Goal: Task Accomplishment & Management: Manage account settings

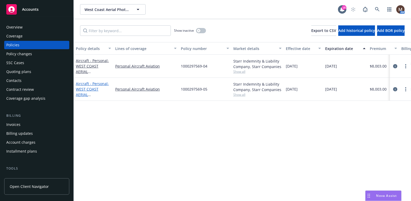
scroll to position [26, 0]
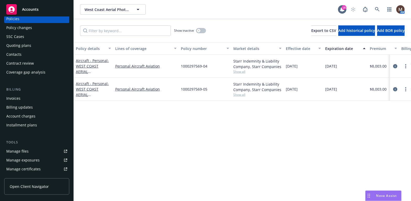
click at [28, 150] on div "Manage files" at bounding box center [17, 151] width 22 height 8
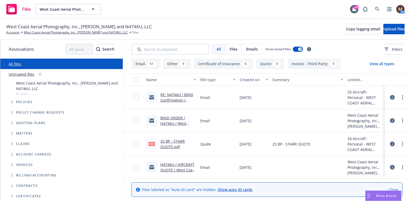
click at [183, 94] on link "RE: N4746U / BIND Confirmation / West Coast Aerial Photography, Inc., Mark Holt…" at bounding box center [177, 111] width 35 height 38
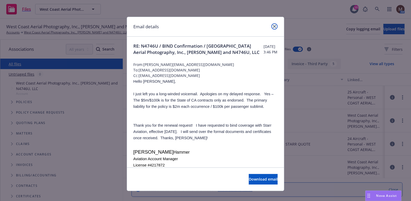
click at [273, 25] on icon "close" at bounding box center [274, 26] width 3 height 3
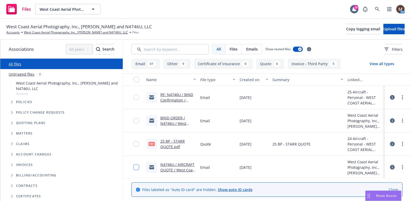
click at [134, 168] on input "checkbox" at bounding box center [136, 167] width 5 height 5
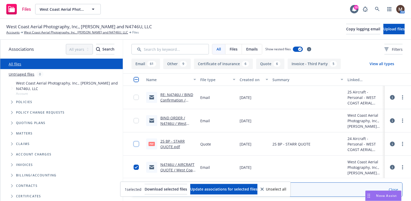
click at [134, 144] on input "checkbox" at bounding box center [136, 144] width 5 height 5
drag, startPoint x: 132, startPoint y: 120, endPoint x: 134, endPoint y: 107, distance: 13.2
click at [134, 119] on input "checkbox" at bounding box center [136, 120] width 5 height 5
click at [134, 97] on input "checkbox" at bounding box center [136, 97] width 5 height 5
click at [211, 189] on span "Update associations for selected files" at bounding box center [223, 189] width 67 height 5
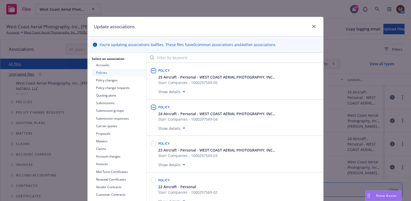
click at [153, 70] on input "checkbox" at bounding box center [153, 70] width 5 height 5
checkbox input "true"
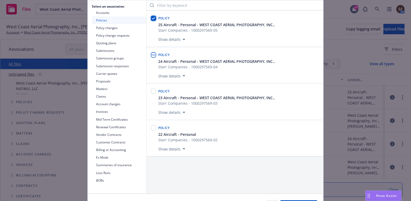
scroll to position [79, 0]
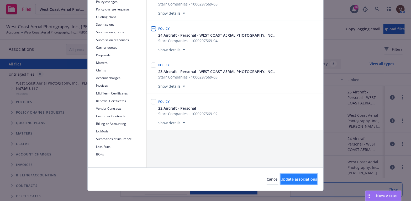
click at [296, 179] on span "Update associations" at bounding box center [298, 179] width 36 height 5
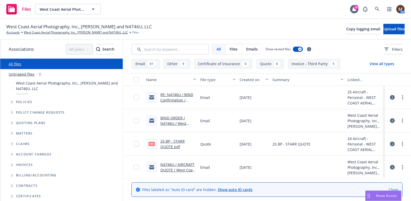
click at [184, 101] on link "RE: N4746U / BIND Confirmation / West Coast Aerial Photography, Inc., Mark Holt…" at bounding box center [177, 111] width 35 height 38
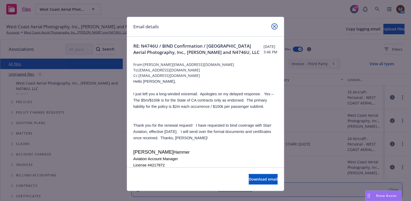
click at [273, 25] on icon "close" at bounding box center [274, 26] width 3 height 3
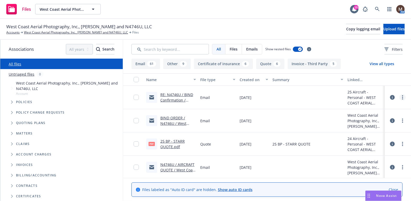
click at [402, 95] on icon "more" at bounding box center [402, 97] width 1 height 4
click at [364, 129] on link "Edit" at bounding box center [375, 129] width 52 height 10
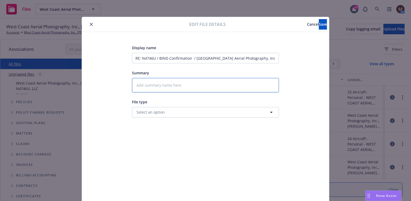
click at [147, 89] on textarea at bounding box center [205, 85] width 147 height 14
type textarea "x"
type textarea "2"
type textarea "x"
type textarea "25"
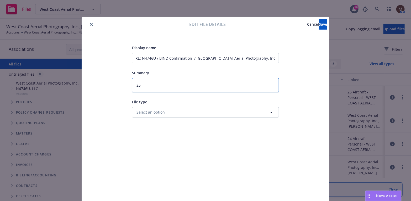
type textarea "x"
type textarea "25"
type textarea "x"
type textarea "25 BP"
type textarea "x"
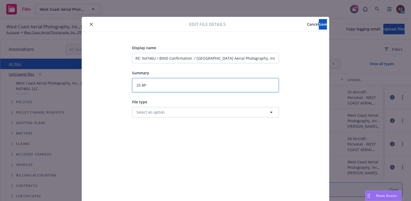
type textarea "25 BP_"
type textarea "x"
type textarea "25 BP"
type textarea "x"
type textarea "25 BP"
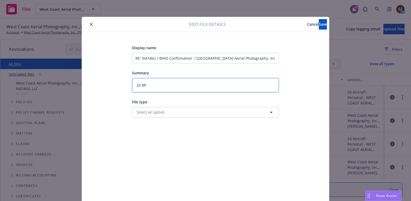
type textarea "x"
type textarea "25 BP"
type textarea "x"
type textarea "25 BP -"
type textarea "x"
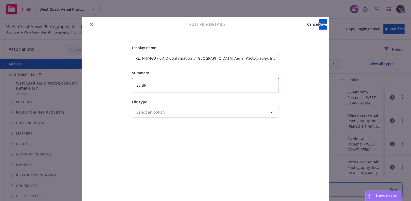
type textarea "25 BP -"
type textarea "x"
type textarea "25 BP - b"
type textarea "x"
type textarea "25 BP - bi"
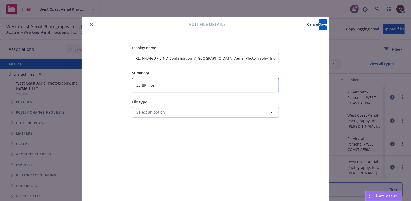
type textarea "x"
type textarea "25 BP - bin"
type textarea "x"
type textarea "25 BP - bind"
type textarea "x"
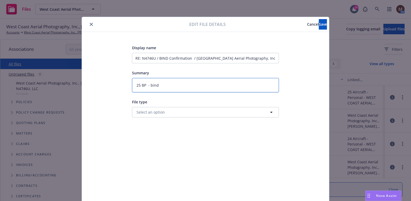
type textarea "25 BP - bind"
type textarea "x"
type textarea "25 BP - bind"
type textarea "x"
type textarea "25 BP - bin"
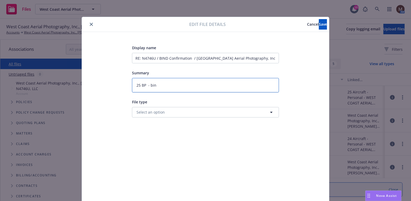
type textarea "x"
type textarea "25 BP - bi"
type textarea "x"
type textarea "25 BP - b"
type textarea "x"
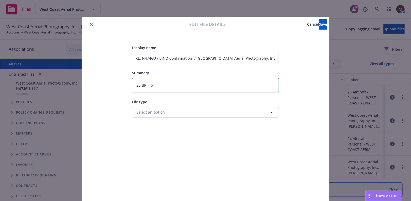
type textarea "25 BP -"
type textarea "x"
type textarea "25 BP - B"
type textarea "x"
type textarea "25 BP - Bi"
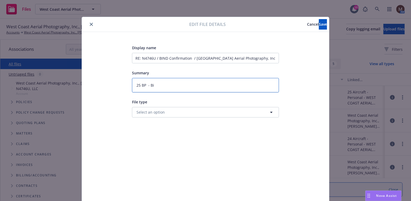
type textarea "x"
type textarea "25 BP - Bin"
type textarea "x"
type textarea "25 BP - Bind"
type textarea "x"
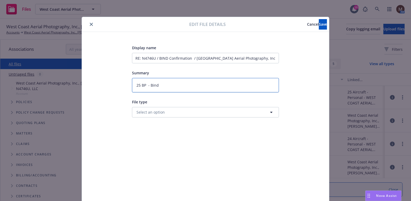
type textarea "25 BP - Bind"
type textarea "x"
type textarea "25 BP - Bind C"
type textarea "x"
type textarea "25 BP - Bind Co"
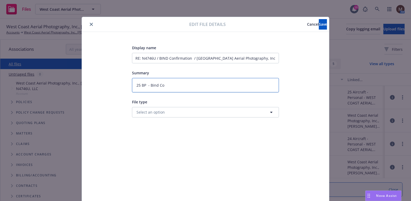
type textarea "x"
type textarea "25 BP - Bind Con"
type textarea "x"
type textarea "25 BP - Bind Conf"
type textarea "x"
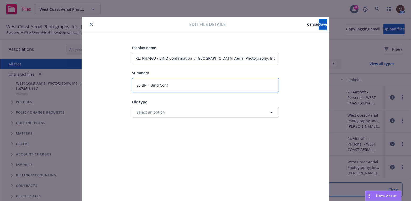
type textarea "25 BP - Bind Confi"
type textarea "x"
type textarea "25 BP - Bind Confir"
type textarea "x"
type textarea "25 BP - Bind Confirm"
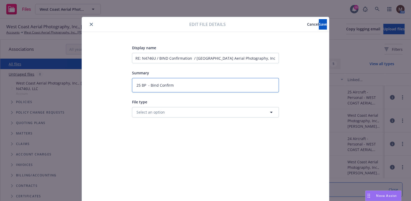
type textarea "x"
type textarea "25 BP - Bind Confirma"
type textarea "x"
type textarea "25 BP - Bind Confirmat"
type textarea "x"
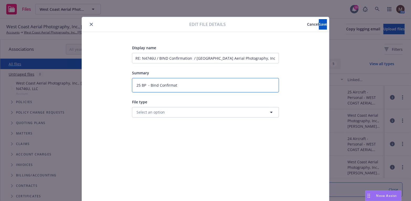
type textarea "25 BP - Bind Confirmati"
type textarea "x"
type textarea "25 BP - Bind Confirmatio"
type textarea "x"
type textarea "25 BP - Bind Confirmation"
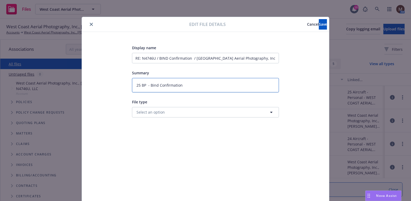
type textarea "x"
type textarea "25 BP - Bind Confirmation"
type textarea "x"
type textarea "25 BP - Bind Confirmation t"
type textarea "x"
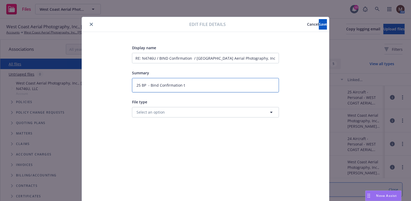
type textarea "25 BP - Bind Confirmation to"
type textarea "x"
type textarea "25 BP - Bind Confirmation to"
type textarea "x"
type textarea "25 BP - Bind Confirmation to i"
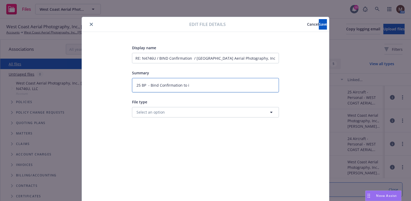
type textarea "x"
type textarea "25 BP - Bind Confirmation to in"
type textarea "x"
type textarea "25 BP - Bind Confirmation to ins"
type textarea "x"
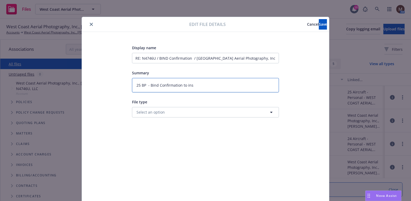
type textarea "25 BP - Bind Confirmation to insu"
type textarea "x"
type textarea "25 BP - Bind Confirmation to insur"
type textarea "x"
type textarea "25 BP - Bind Confirmation to insure"
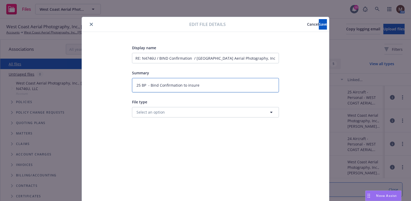
type textarea "x"
type textarea "25 BP - Bind Confirmation to insured"
type textarea "x"
type textarea "25 BP - Bind Confirmation to insured"
click at [319, 26] on span "Save" at bounding box center [323, 24] width 8 height 5
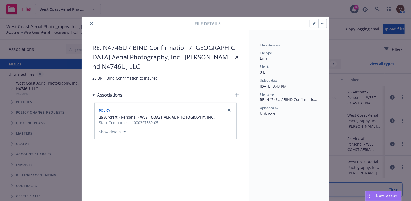
click at [90, 23] on icon "close" at bounding box center [91, 23] width 3 height 3
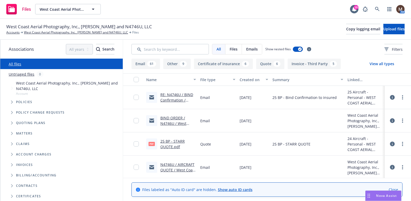
click at [175, 117] on link "BIND ORDER / N4746U / West Coast Aerial Photography, Inc., Mark Holtzman and 47…" at bounding box center [176, 138] width 32 height 44
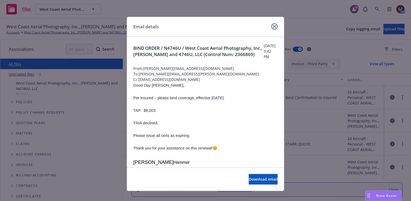
click at [273, 25] on icon "close" at bounding box center [274, 26] width 3 height 3
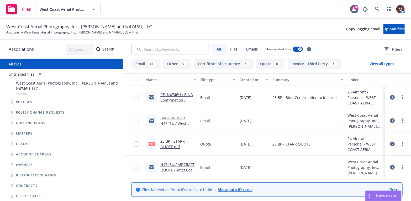
click at [402, 120] on icon "more" at bounding box center [402, 121] width 1 height 4
click at [364, 151] on link "Edit" at bounding box center [375, 152] width 52 height 10
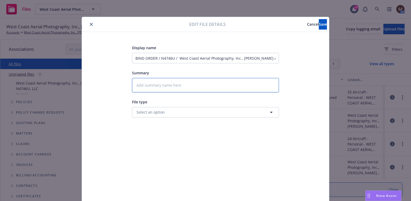
click at [146, 85] on textarea at bounding box center [205, 85] width 147 height 14
type textarea "x"
type textarea "2"
type textarea "x"
type textarea "25"
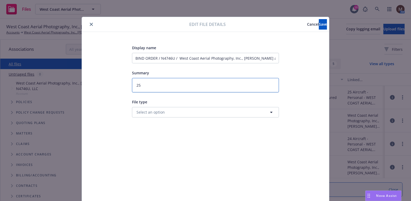
type textarea "x"
type textarea "25"
type textarea "x"
type textarea "25 B"
type textarea "x"
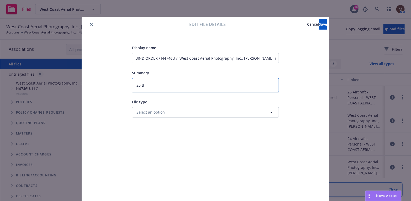
type textarea "25 BP"
type textarea "x"
type textarea "25 BP"
type textarea "x"
type textarea "25 BP -"
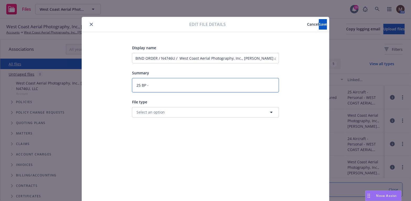
type textarea "x"
type textarea "25 BP -"
type textarea "x"
type textarea "25 BP - B"
type textarea "x"
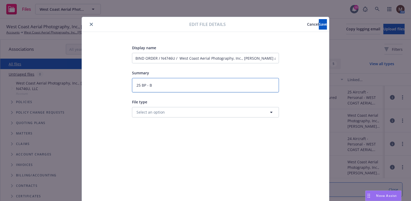
type textarea "25 BP - Bi"
type textarea "x"
type textarea "25 BP - Bin"
type textarea "x"
type textarea "25 BP - Bind"
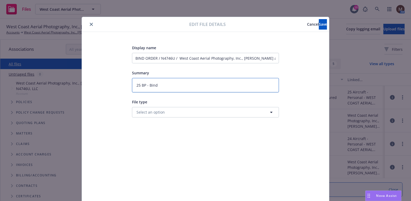
type textarea "x"
type textarea "25 BP - Bind"
type textarea "x"
type textarea "25 BP - Bind o"
type textarea "x"
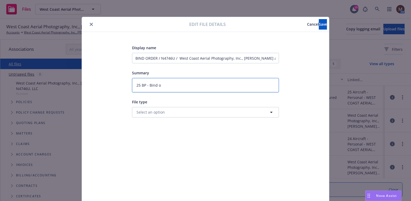
type textarea "25 BP - Bind or"
type textarea "x"
type textarea "25 BP - Bind ord"
type textarea "x"
type textarea "25 BP - Bind orde"
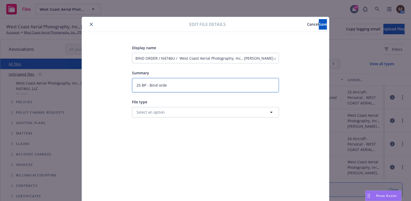
type textarea "x"
type textarea "25 BP - Bind order"
type textarea "x"
type textarea "25 BP - Bind order"
type textarea "x"
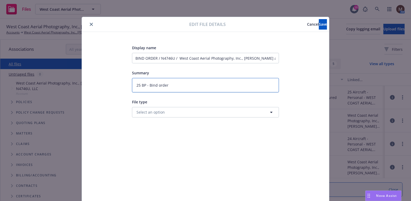
type textarea "25 BP - Bind order t"
type textarea "x"
type textarea "25 BP - Bind order to"
type textarea "x"
type textarea "25 BP - Bind order to"
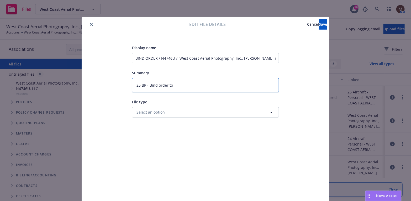
type textarea "x"
type textarea "25 BP - Bind order to S"
type textarea "x"
type textarea "25 BP - Bind order to St"
type textarea "x"
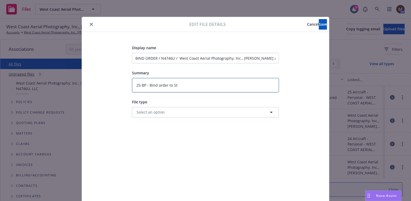
type textarea "25 BP - Bind order to Sta"
type textarea "x"
type textarea "25 BP - Bind order to Star"
type textarea "x"
type textarea "25 BP - Bind order to Starr"
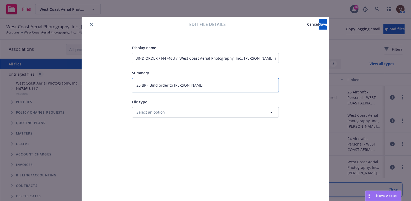
type textarea "x"
type textarea "25 BP - Bind order to Starr"
type textarea "x"
type textarea "25 BP - Bind order to Starr A"
type textarea "x"
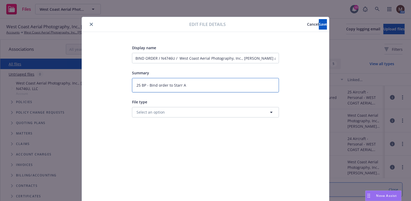
type textarea "25 BP - Bind order to Starr Av"
type textarea "x"
type textarea "25 BP - Bind order to Starr Avi"
type textarea "x"
type textarea "25 BP - Bind order to Starr Avia"
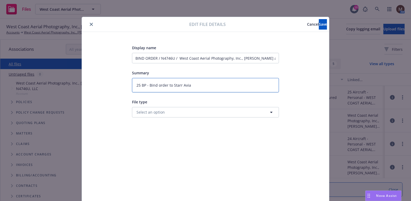
type textarea "x"
type textarea "25 BP - Bind order to Starr Aviat"
type textarea "x"
type textarea "25 BP - Bind order to Starr Aviati"
type textarea "x"
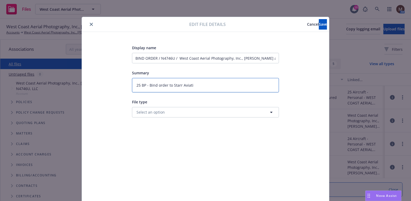
type textarea "25 BP - Bind order to Starr Aviatio"
type textarea "x"
type textarea "25 BP - Bind order to Starr Aviation"
type textarea "x"
type textarea "25 BP - Bind order to Starr Aviation"
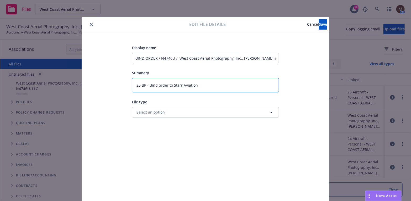
type textarea "x"
type textarea "25 BP - Bind order to Starr Aviation ("
type textarea "x"
type textarea "25 BP - Bind order to Starr Aviation (t"
type textarea "x"
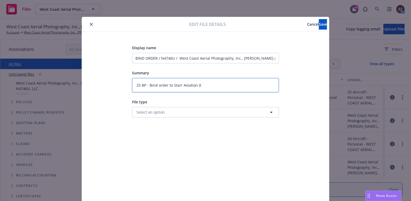
type textarea "25 BP - Bind order to Starr Aviation (to"
type textarea "x"
type textarea "25 BP - Bind order to Starr Aviation (to"
type textarea "x"
type textarea "25 BP - Bind order to Starr Aviation (to i"
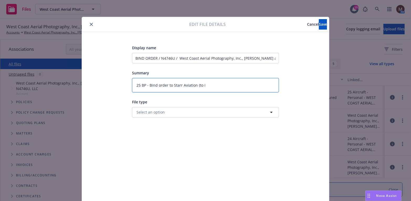
type textarea "x"
type textarea "25 BP - Bind order to Starr Aviation (to in"
type textarea "x"
type textarea "25 BP - Bind order to Starr Aviation (to inc"
type textarea "x"
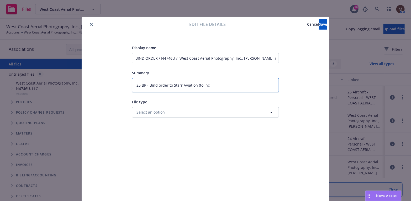
type textarea "25 BP - Bind order to Starr Aviation (to incl"
type textarea "x"
type textarea "25 BP - Bind order to Starr Aviation (to inclu"
type textarea "x"
type textarea "25 BP - Bind order to Starr Aviation (to includ"
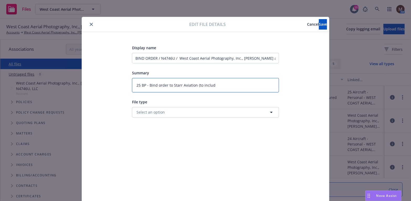
type textarea "x"
type textarea "25 BP - Bind order to Starr Aviation (to include"
type textarea "x"
type textarea "25 BP - Bind order to Starr Aviation (to include"
type textarea "x"
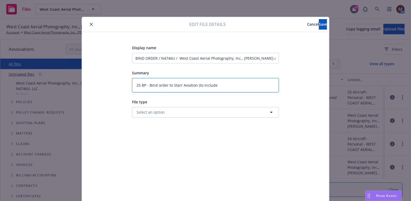
type textarea "25 BP - Bind order to Starr Aviation (to include A"
type textarea "x"
drag, startPoint x: 316, startPoint y: 23, endPoint x: 106, endPoint y: 30, distance: 210.2
click at [319, 23] on span "Save" at bounding box center [323, 24] width 8 height 5
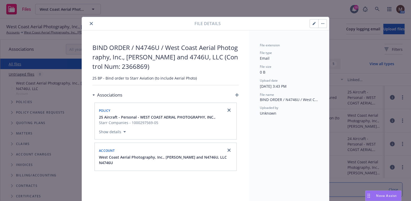
click at [88, 22] on button "close" at bounding box center [91, 23] width 6 height 6
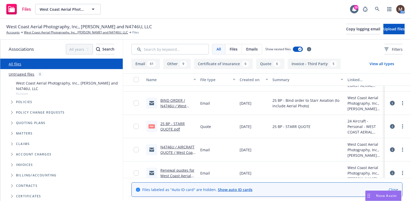
scroll to position [26, 0]
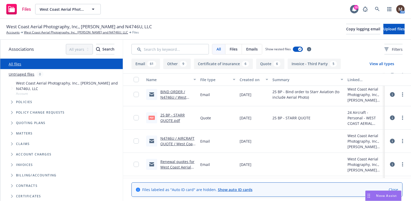
click at [180, 137] on link "N4746U / AIRCRAFT QUOTE / West Coast Aerial Photography, Inc., Mark Holtzman an…" at bounding box center [177, 152] width 35 height 33
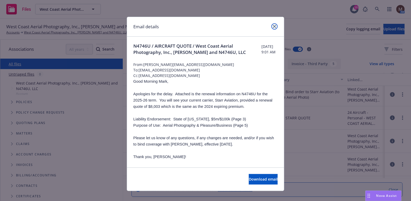
click at [273, 26] on icon "close" at bounding box center [274, 26] width 3 height 3
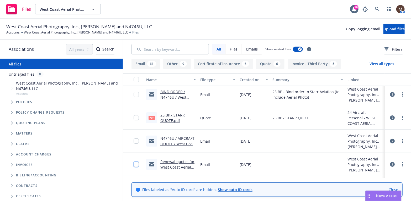
click at [134, 163] on input "checkbox" at bounding box center [136, 164] width 5 height 5
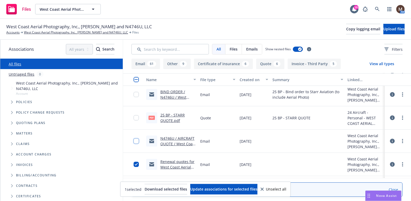
click at [134, 140] on input "checkbox" at bounding box center [136, 141] width 5 height 5
click at [225, 189] on span "Update associations for selected files" at bounding box center [223, 189] width 67 height 5
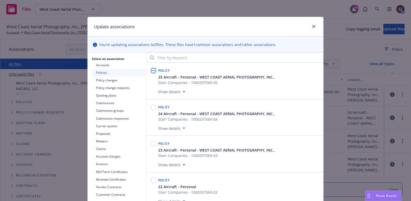
click at [151, 70] on input "checkbox" at bounding box center [153, 70] width 5 height 5
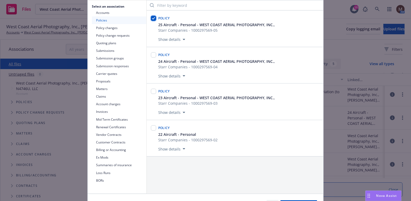
scroll to position [79, 0]
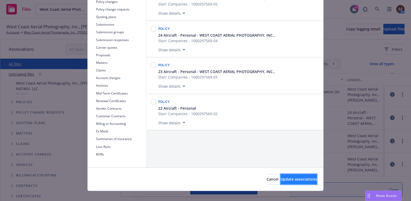
click at [287, 181] on span "Update associations" at bounding box center [298, 179] width 36 height 5
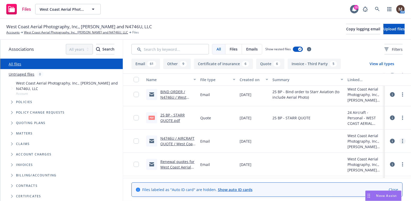
click at [402, 139] on icon "more" at bounding box center [402, 141] width 1 height 4
click at [359, 172] on link "Edit" at bounding box center [375, 173] width 52 height 10
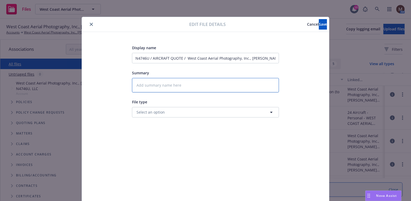
click at [148, 83] on textarea at bounding box center [205, 85] width 147 height 14
click at [319, 21] on button "Save" at bounding box center [323, 24] width 8 height 10
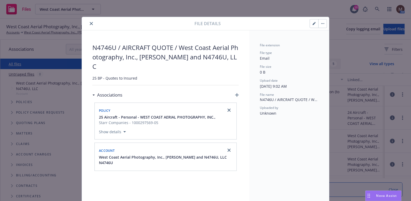
click at [90, 22] on icon "close" at bounding box center [91, 23] width 3 height 3
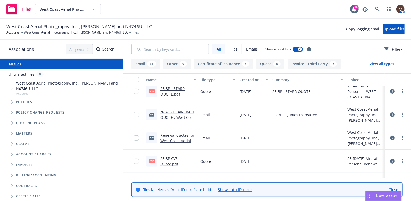
scroll to position [79, 0]
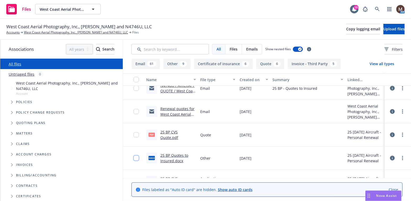
click at [134, 159] on input "checkbox" at bounding box center [136, 158] width 5 height 5
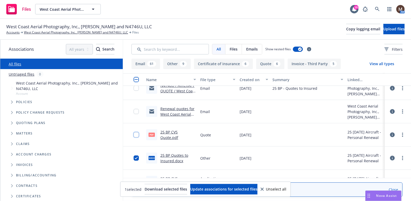
click at [134, 134] on input "checkbox" at bounding box center [136, 134] width 5 height 5
click at [134, 111] on input "checkbox" at bounding box center [136, 111] width 5 height 5
click at [216, 189] on span "Update associations for selected files" at bounding box center [223, 189] width 67 height 5
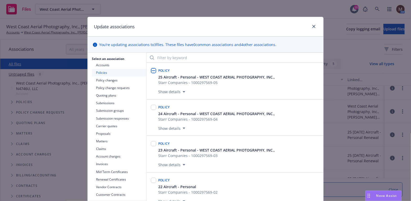
click at [151, 69] on input "checkbox" at bounding box center [153, 70] width 5 height 5
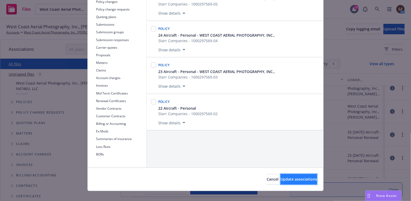
click at [296, 179] on span "Update associations" at bounding box center [298, 179] width 36 height 5
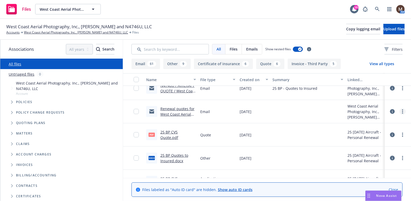
click at [399, 111] on link "more" at bounding box center [402, 112] width 6 height 6
click at [364, 144] on link "Edit" at bounding box center [375, 143] width 52 height 10
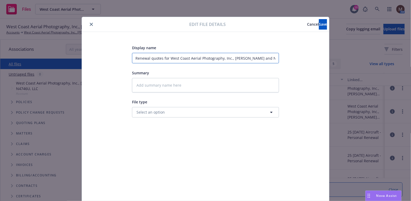
drag, startPoint x: 131, startPoint y: 58, endPoint x: 220, endPoint y: 61, distance: 89.0
click at [220, 61] on input "Renewal quotes for West Coast Aerial Photography, Inc., Mark Holtzman and N4746…" at bounding box center [205, 58] width 147 height 10
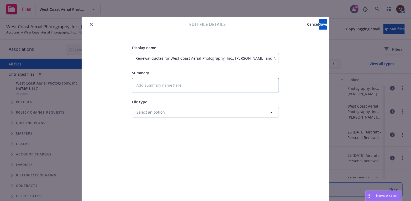
click at [161, 84] on textarea at bounding box center [205, 85] width 147 height 14
paste textarea "Renewal quotes for West Coast Aerial Photography"
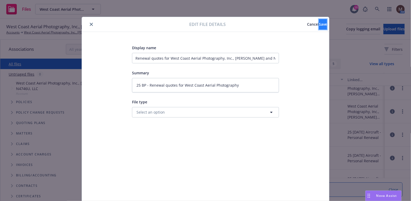
click at [319, 21] on button "Save" at bounding box center [323, 24] width 8 height 10
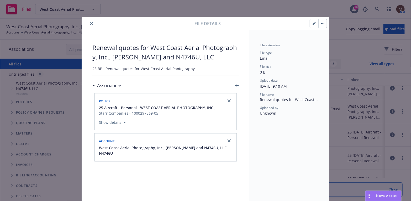
click at [90, 22] on icon "close" at bounding box center [91, 23] width 3 height 3
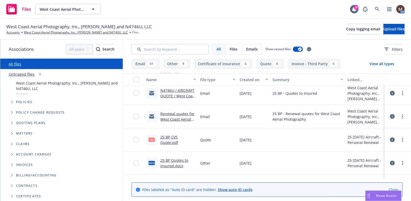
scroll to position [79, 0]
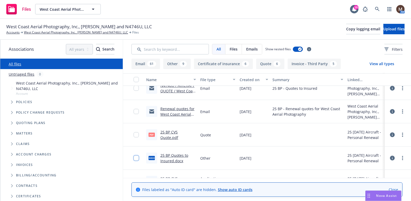
click at [134, 157] on input "checkbox" at bounding box center [136, 158] width 5 height 5
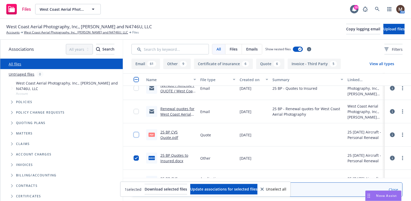
click at [134, 135] on input "checkbox" at bounding box center [136, 134] width 5 height 5
click at [229, 189] on span "Update associations for selected files" at bounding box center [223, 189] width 67 height 5
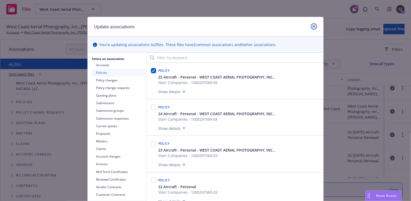
click at [312, 25] on icon "close" at bounding box center [313, 26] width 3 height 3
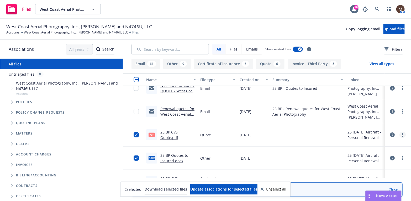
click at [400, 134] on link "more" at bounding box center [402, 135] width 6 height 6
click at [368, 166] on link "Edit" at bounding box center [375, 166] width 52 height 10
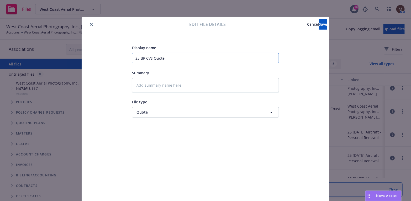
drag, startPoint x: 181, startPoint y: 60, endPoint x: 123, endPoint y: 60, distance: 58.0
click at [123, 60] on div "Display name 25 BP CVS Quote Summary File type Quote Quote" at bounding box center [205, 123] width 226 height 157
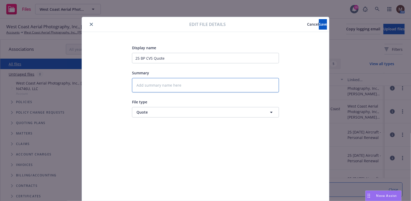
click at [153, 86] on textarea at bounding box center [205, 85] width 147 height 14
paste textarea "25 BP CVS Quote"
click at [319, 23] on span "Save" at bounding box center [323, 24] width 8 height 5
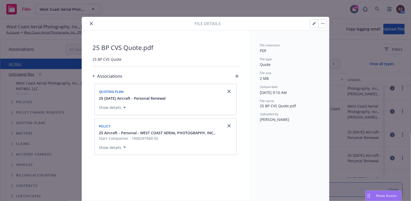
click at [90, 23] on icon "close" at bounding box center [91, 23] width 3 height 3
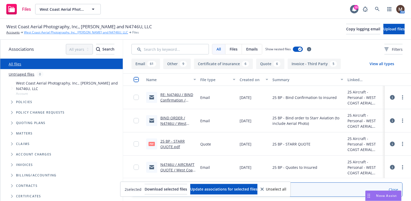
click at [61, 31] on link "West Coast Aerial Photography, Inc., [PERSON_NAME] and N4746U, LLC" at bounding box center [76, 32] width 104 height 5
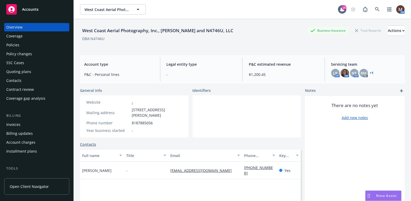
click at [19, 43] on div "Policies" at bounding box center [12, 45] width 13 height 8
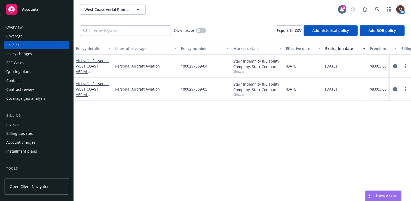
click at [395, 88] on icon "circleInformation" at bounding box center [395, 89] width 4 height 4
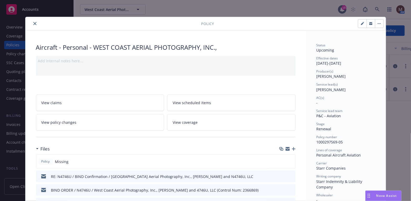
click at [292, 147] on icon "button" at bounding box center [294, 149] width 4 height 4
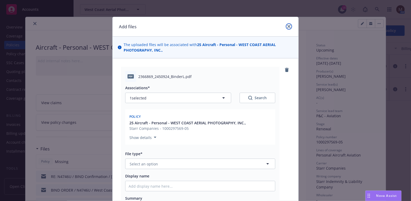
click at [287, 25] on icon "close" at bounding box center [288, 26] width 3 height 3
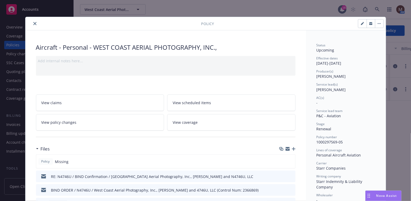
click at [292, 147] on icon "button" at bounding box center [294, 149] width 4 height 4
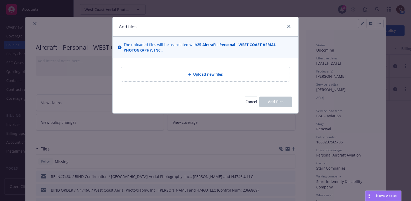
type textarea "x"
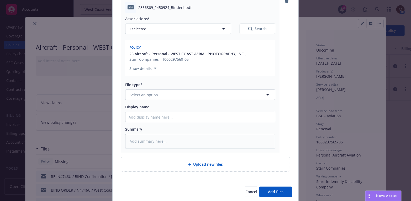
scroll to position [79, 0]
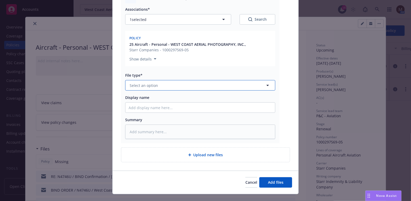
click at [265, 85] on icon "button" at bounding box center [267, 85] width 6 height 6
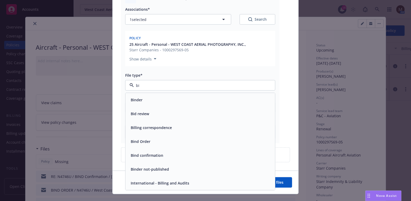
type input "bin"
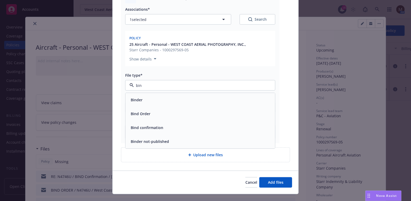
click at [156, 102] on div "Binder" at bounding box center [200, 101] width 143 height 8
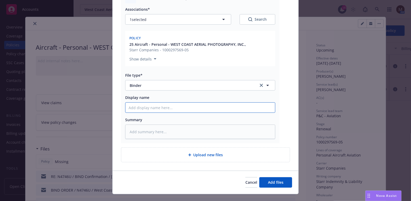
click at [143, 109] on input "Display name" at bounding box center [200, 108] width 150 height 10
type textarea "x"
type input "2"
type textarea "x"
type input "25"
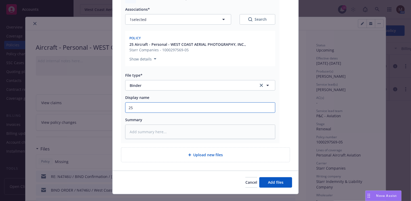
type textarea "x"
type input "25"
type textarea "x"
type input "25 B"
type textarea "x"
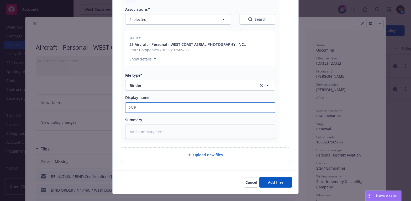
type input "25 BP"
type textarea "x"
type input "25 BP"
type textarea "x"
type input "25 BP -"
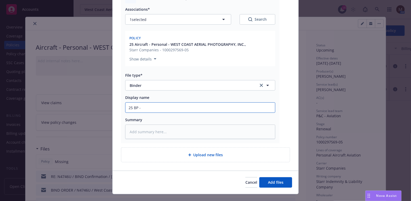
type textarea "x"
type input "25 BP -"
type textarea "x"
type input "25 BP - S"
type textarea "x"
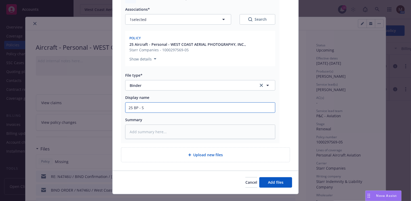
type input "25 BP - St"
type textarea "x"
type input "25 BP - Sta"
type textarea "x"
type input "25 BP - Star"
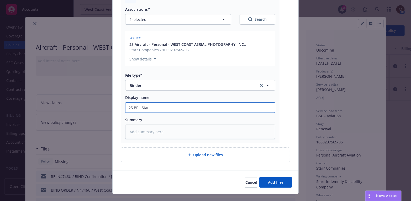
type textarea "x"
type input "25 BP - Starr"
type textarea "x"
type input "25 BP - Starr"
type textarea "x"
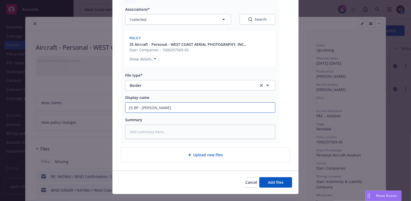
type input "25 BP - Starr B"
type textarea "x"
type input "25 BP - Starr Bi"
type textarea "x"
type input "25 BP - Starr Bin"
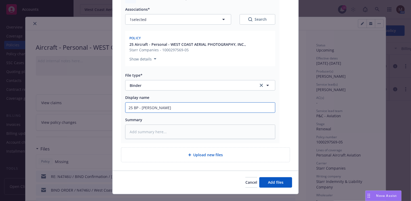
type textarea "x"
type input "25 BP - Starr Bind"
type textarea "x"
type input "25 BP - Starr Binde"
type textarea "x"
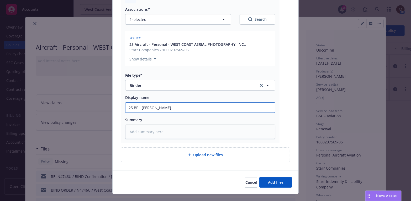
type input "25 BP - Starr Binder"
type textarea "x"
type input "25 BP - Starr Binder,"
type textarea "x"
type input "25 BP - Starr Binder,"
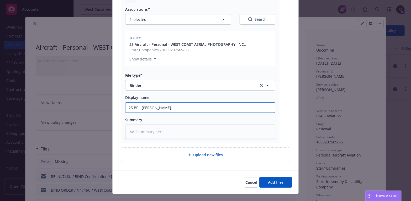
type textarea "x"
type input "25 BP - Starr Binder, e"
type textarea "x"
type input "25 BP - Starr Binder, ef"
type textarea "x"
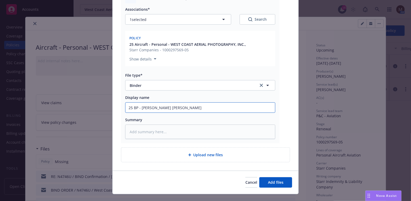
type input "25 BP - Starr Binder, eff"
type textarea "x"
type input "25 BP - Starr Binder, eff"
type textarea "x"
type input "25 BP - Starr Binder, eff 0"
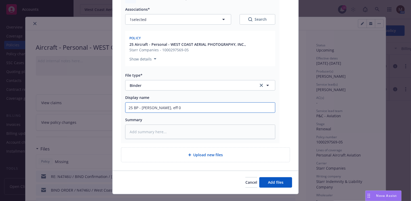
type textarea "x"
type input "25 BP - Starr Binder, eff 08"
type textarea "x"
type input "25 BP - Starr Binder, eff 08."
type textarea "x"
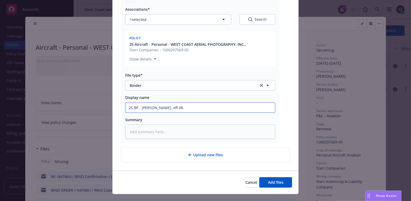
type input "25 BP - Starr Binder, eff 08.2"
type textarea "x"
type input "25 BP - Starr Binder, eff 08.23"
type textarea "x"
type input "25 BP - Starr Binder, eff 08.23."
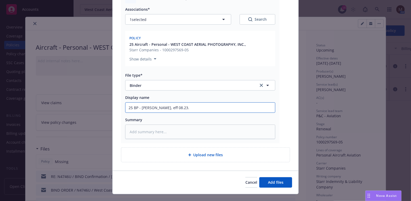
type textarea "x"
type input "25 BP - Starr Binder, eff 08.23.2"
type textarea "x"
type input "25 BP - Starr Binder, eff 08.23.20"
type textarea "x"
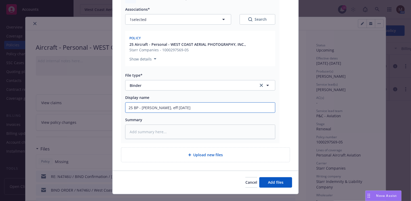
type input "25 BP - Starr Binder, eff 08.23.202"
type textarea "x"
drag, startPoint x: 192, startPoint y: 109, endPoint x: 114, endPoint y: 108, distance: 77.1
click at [115, 108] on div "pdf 2366869_2450924_BinderL.pdf Associations* 1 selected Search Policy 25 Aircr…" at bounding box center [206, 75] width 186 height 191
type input "25 BP - Starr Binder, eff 08.23.2025"
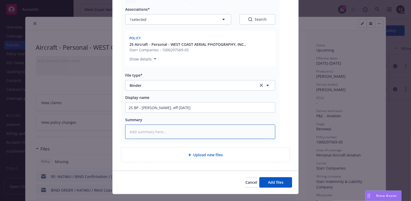
click at [159, 131] on textarea at bounding box center [200, 132] width 150 height 14
paste textarea "25 BP - Starr Binder, eff 08.23.2025"
type textarea "x"
type textarea "25 BP - Starr Binder, eff 08.23.2025"
type textarea "x"
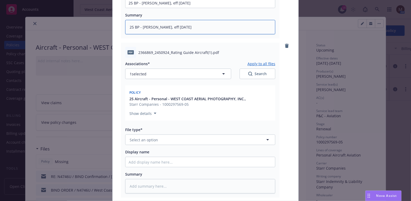
scroll to position [210, 0]
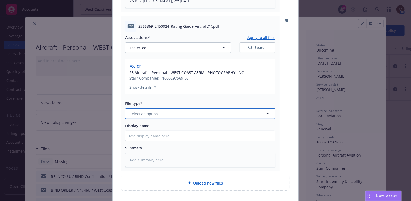
click at [266, 113] on icon "button" at bounding box center [267, 113] width 3 height 1
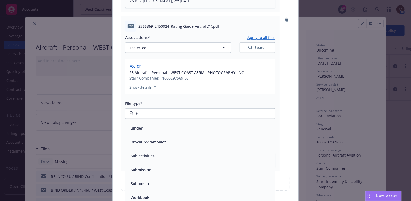
type input "bin"
click at [162, 153] on div "Bind confirmation" at bounding box center [200, 156] width 143 height 8
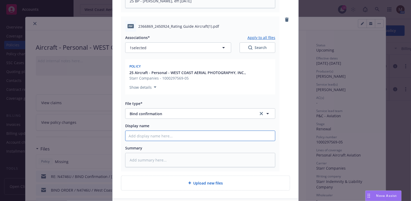
type textarea "x"
type input "2"
type textarea "x"
type input "25"
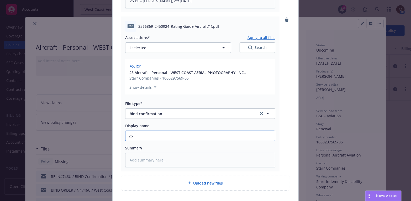
type textarea "x"
type input "25"
type textarea "x"
type input "25 B"
type textarea "x"
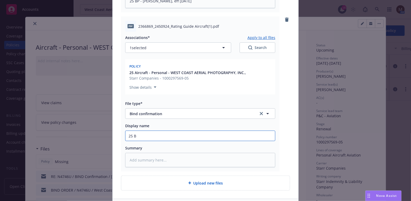
type input "25 BP"
type textarea "x"
type input "25 BP"
type textarea "x"
type input "25 BP -"
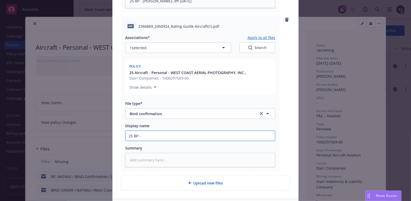
type textarea "x"
type input "25 BP -"
type textarea "x"
type input "25 BP - S"
type textarea "x"
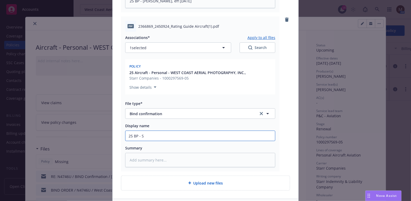
type input "25 BP - St"
type textarea "x"
type input "25 BP - Sta"
type textarea "x"
type input "25 BP - Star"
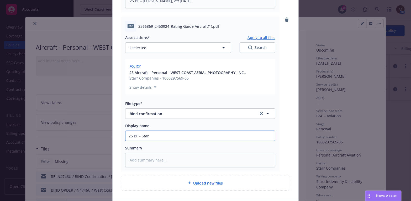
type textarea "x"
type input "25 BP - Starr"
type textarea "x"
type input "25 BP - Starr"
type textarea "x"
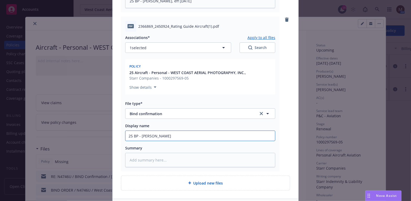
type input "25 BP - Starr R"
type textarea "x"
type input "25 BP - Starr Ra"
type textarea "x"
type input "25 BP - Starr Rat"
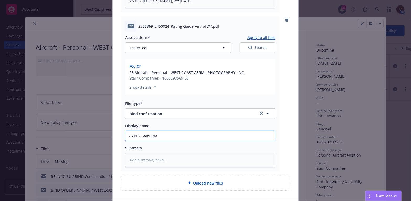
type textarea "x"
type input "25 BP - Starr Rati"
type textarea "x"
type input "25 BP - Starr Ratin"
type textarea "x"
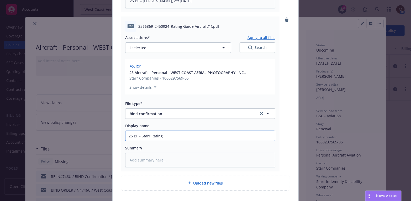
type input "25 BP - Starr Rating"
type textarea "x"
type input "25 BP - Starr Rating G"
type textarea "x"
type input "25 BP - Starr Rating Gu"
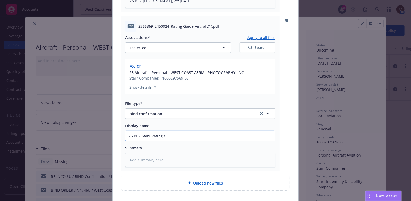
type textarea "x"
type input "25 BP - Starr Rating Gui"
type textarea "x"
type input "25 BP - Starr Rating Guid"
type textarea "x"
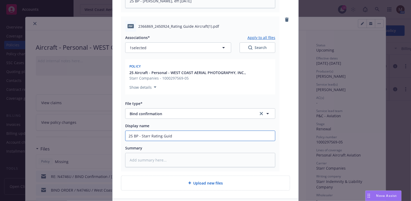
type input "25 BP - Starr Rating Guide"
type textarea "x"
type input "25 BP - Starr Rating Guide,"
type textarea "x"
type input "25 BP - Starr Rating Guide,"
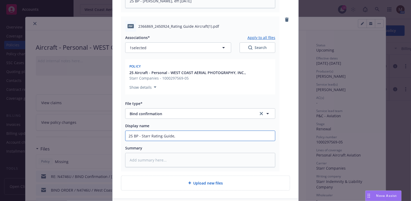
type textarea "x"
type input "25 BP - Starr Rating Guide, e"
type textarea "x"
type input "25 BP - Starr Rating Guide, ef"
type textarea "x"
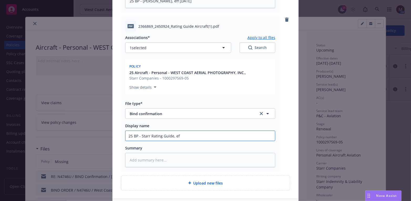
type input "25 BP - Starr Rating Guide, eff"
type textarea "x"
type input "25 BP - Starr Rating Guide, eff"
type textarea "x"
type input "25 BP - Starr Rating Guide, eff 0"
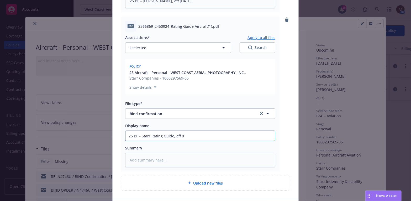
type textarea "x"
type input "25 BP - Starr Rating Guide, eff 08"
type textarea "x"
type input "25 BP - Starr Rating Guide, eff 08."
type textarea "x"
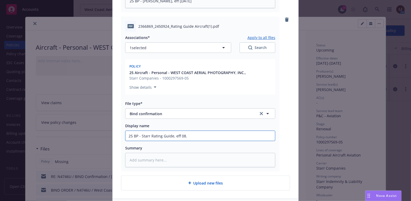
type input "25 BP - Starr Rating Guide, eff 08.2"
type textarea "x"
type input "25 BP - Starr Rating Guide, eff 08.23"
type textarea "x"
type input "25 BP - Starr Rating Guide, eff 08.23."
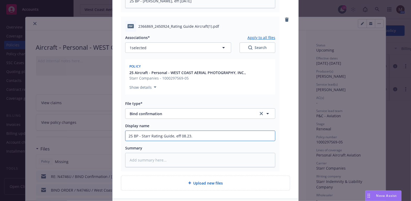
type textarea "x"
type input "25 BP - Starr Rating Guide, eff 08.23.2"
type textarea "x"
type input "25 BP - Starr Rating Guide, eff 08.23.20"
type textarea "x"
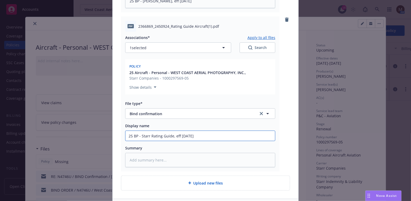
type input "25 BP - Starr Rating Guide, eff 08.23.202"
type textarea "x"
drag, startPoint x: 203, startPoint y: 137, endPoint x: 99, endPoint y: 137, distance: 104.1
click at [99, 137] on div "Add files The uploaded files will be associated with 25 Aircraft - Personal - W…" at bounding box center [205, 100] width 411 height 201
type input "25 BP - Starr Rating Guide, eff 08.23.2025"
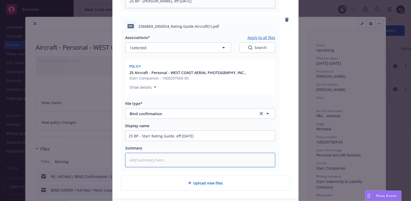
click at [137, 157] on textarea at bounding box center [200, 160] width 150 height 14
paste textarea "25 BP - Starr Rating Guide, eff 08.23.2025"
type textarea "x"
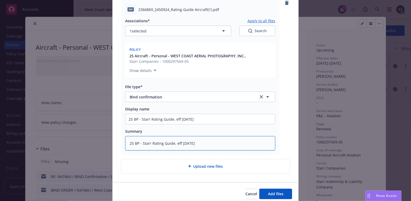
scroll to position [236, 0]
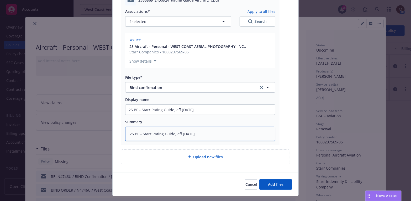
type textarea "25 BP - Starr Rating Guide, eff 08.23.2025"
type textarea "x"
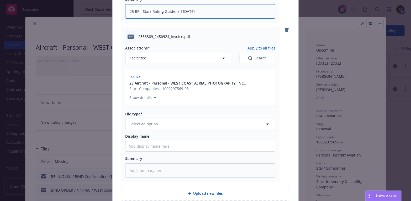
scroll to position [367, 0]
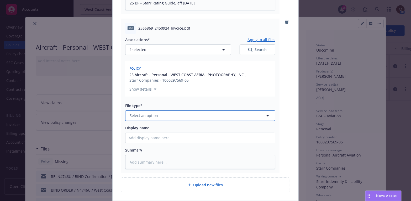
click at [265, 114] on icon "button" at bounding box center [267, 116] width 6 height 6
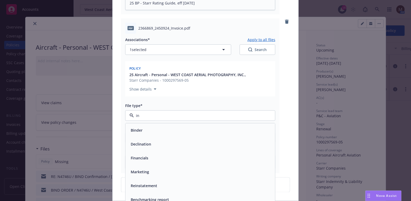
type input "inv"
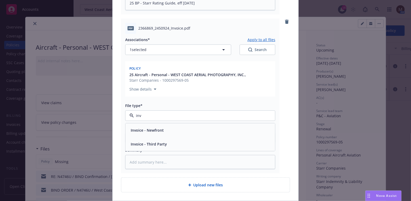
drag, startPoint x: 188, startPoint y: 149, endPoint x: 163, endPoint y: 144, distance: 25.4
click at [187, 149] on div "Invoice - Third Party" at bounding box center [200, 144] width 150 height 14
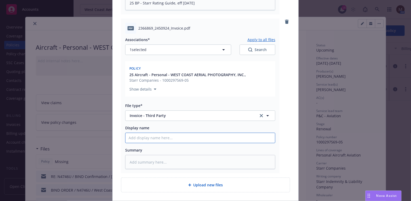
type textarea "x"
type input "2"
type textarea "x"
type input "25"
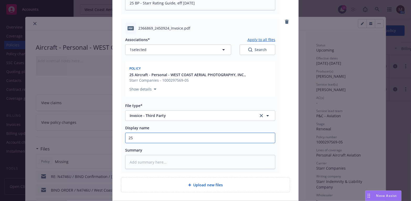
type textarea "x"
type input "25"
type textarea "x"
type input "25 B"
type textarea "x"
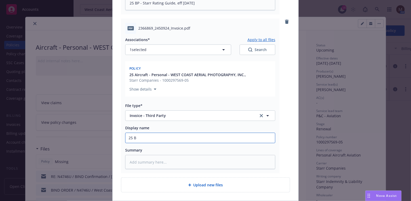
type input "25 BP"
type textarea "x"
type input "25 BP"
type textarea "x"
type input "25 BP -"
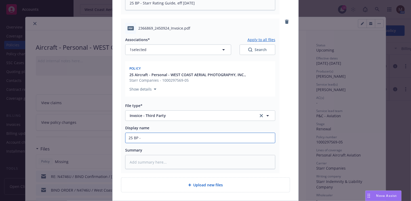
type textarea "x"
type input "25 BP -"
type textarea "x"
type input "25 BP - C"
type textarea "x"
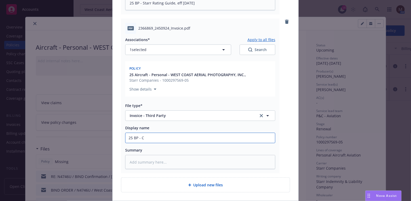
type input "25 BP - CA"
type textarea "x"
type input "25 BP - CAR"
type textarea "x"
type input "25 BP - CARR"
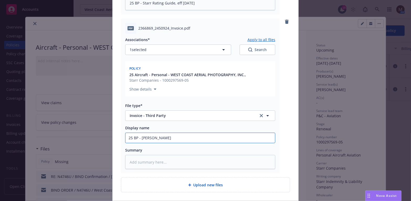
type textarea "x"
type input "25 BP - CARRI"
type textarea "x"
type input "25 BP - CARRIE"
type textarea "x"
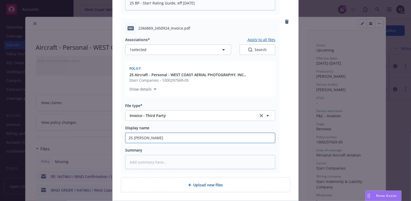
type input "25 BP - CARRIER"
type textarea "x"
type input "25 BP - CARRIER"
type textarea "x"
type input "25 BP - CARRIER I"
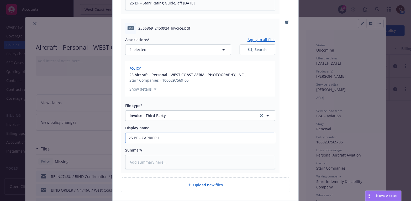
type textarea "x"
type input "25 BP - CARRIER IN"
drag, startPoint x: 191, startPoint y: 136, endPoint x: 104, endPoint y: 134, distance: 86.9
click at [104, 134] on div "Add files The uploaded files will be associated with 25 Aircraft - Personal - W…" at bounding box center [205, 100] width 411 height 201
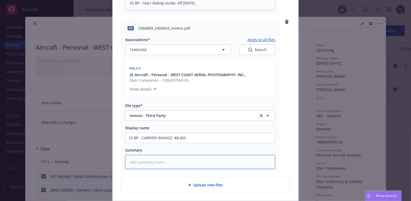
click at [131, 157] on textarea at bounding box center [200, 162] width 150 height 14
paste textarea "25 BP - CARRIER INVOICE, $8,003"
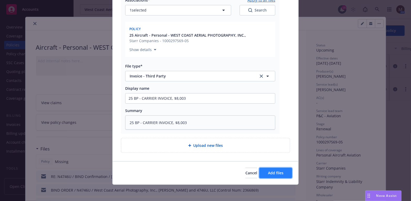
click at [273, 171] on span "Add files" at bounding box center [275, 173] width 15 height 5
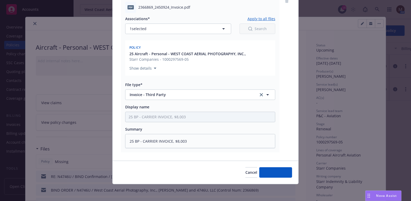
scroll to position [388, 0]
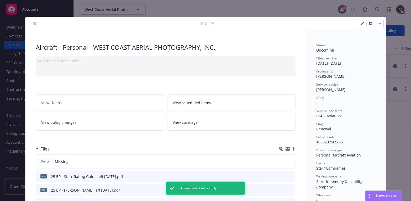
click at [33, 23] on icon "close" at bounding box center [34, 23] width 3 height 3
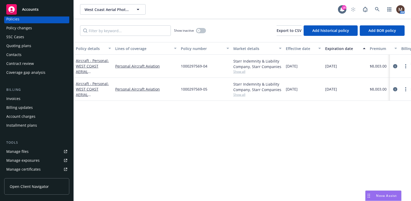
scroll to position [26, 0]
click at [30, 149] on link "Manage files" at bounding box center [36, 151] width 65 height 8
